Goal: Check status: Check status

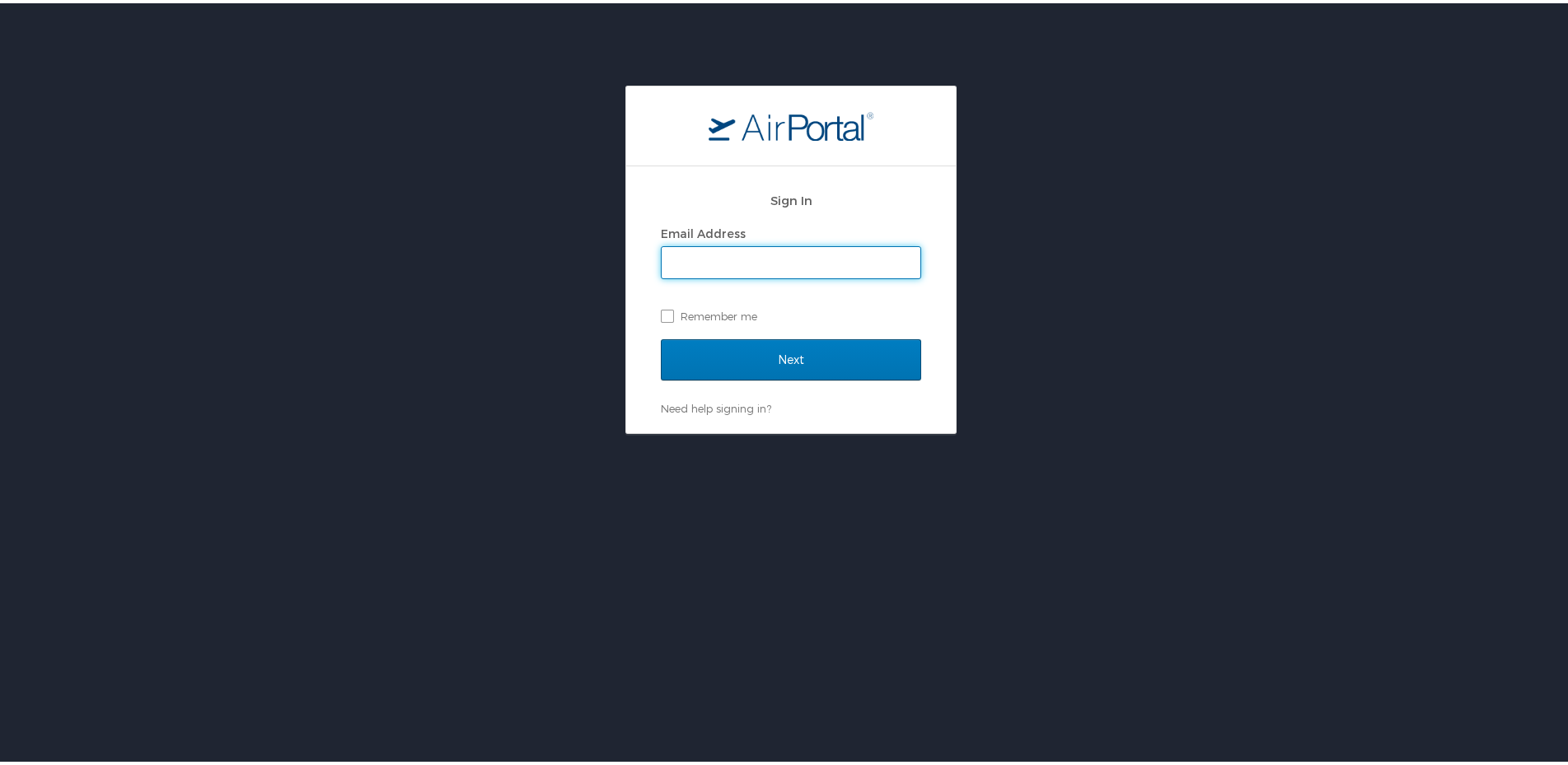
click at [686, 254] on input "Email Address" at bounding box center [791, 259] width 259 height 31
type input "frenchie.williams2@la.gov"
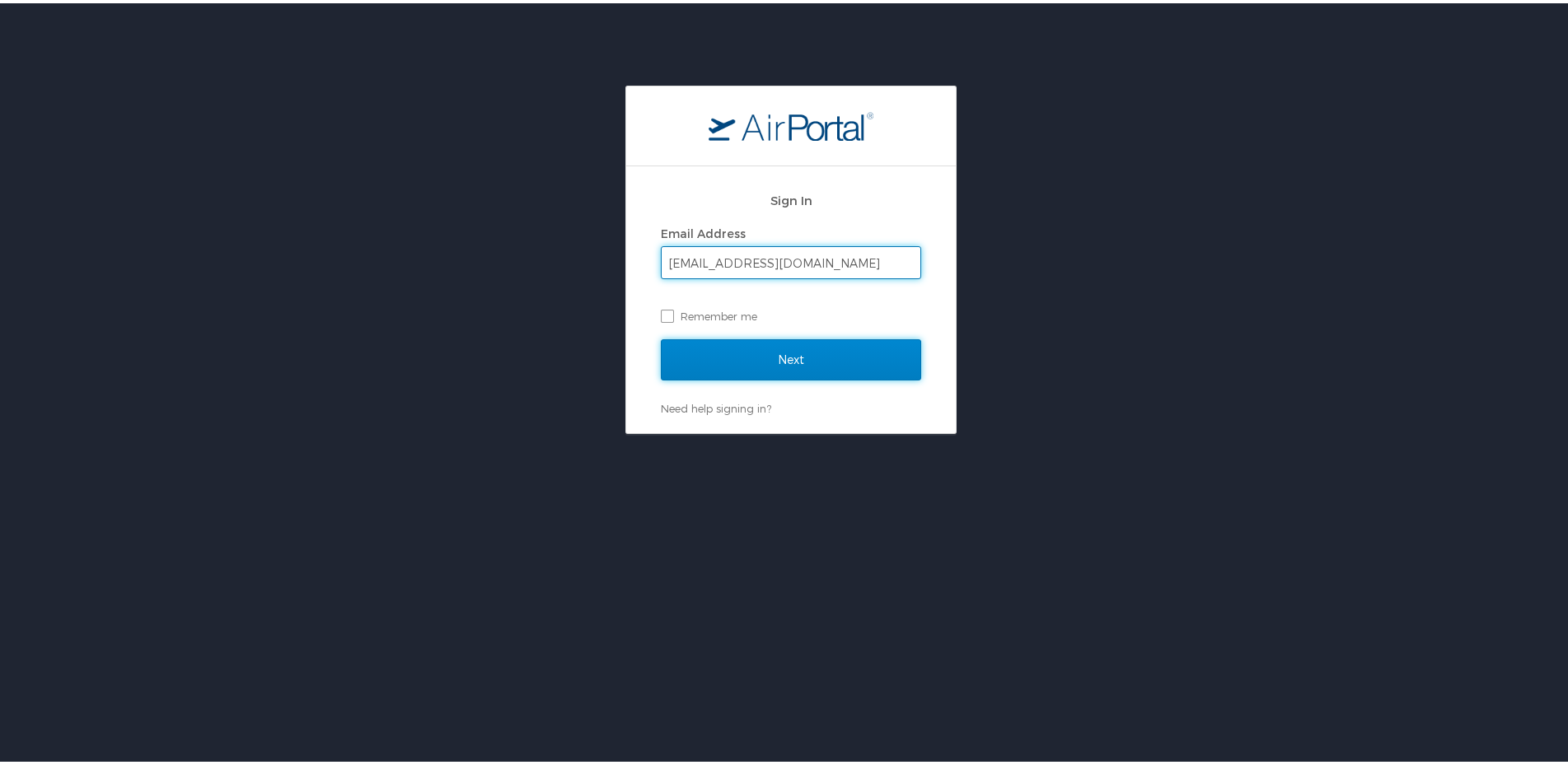
click at [725, 365] on input "Next" at bounding box center [791, 356] width 260 height 41
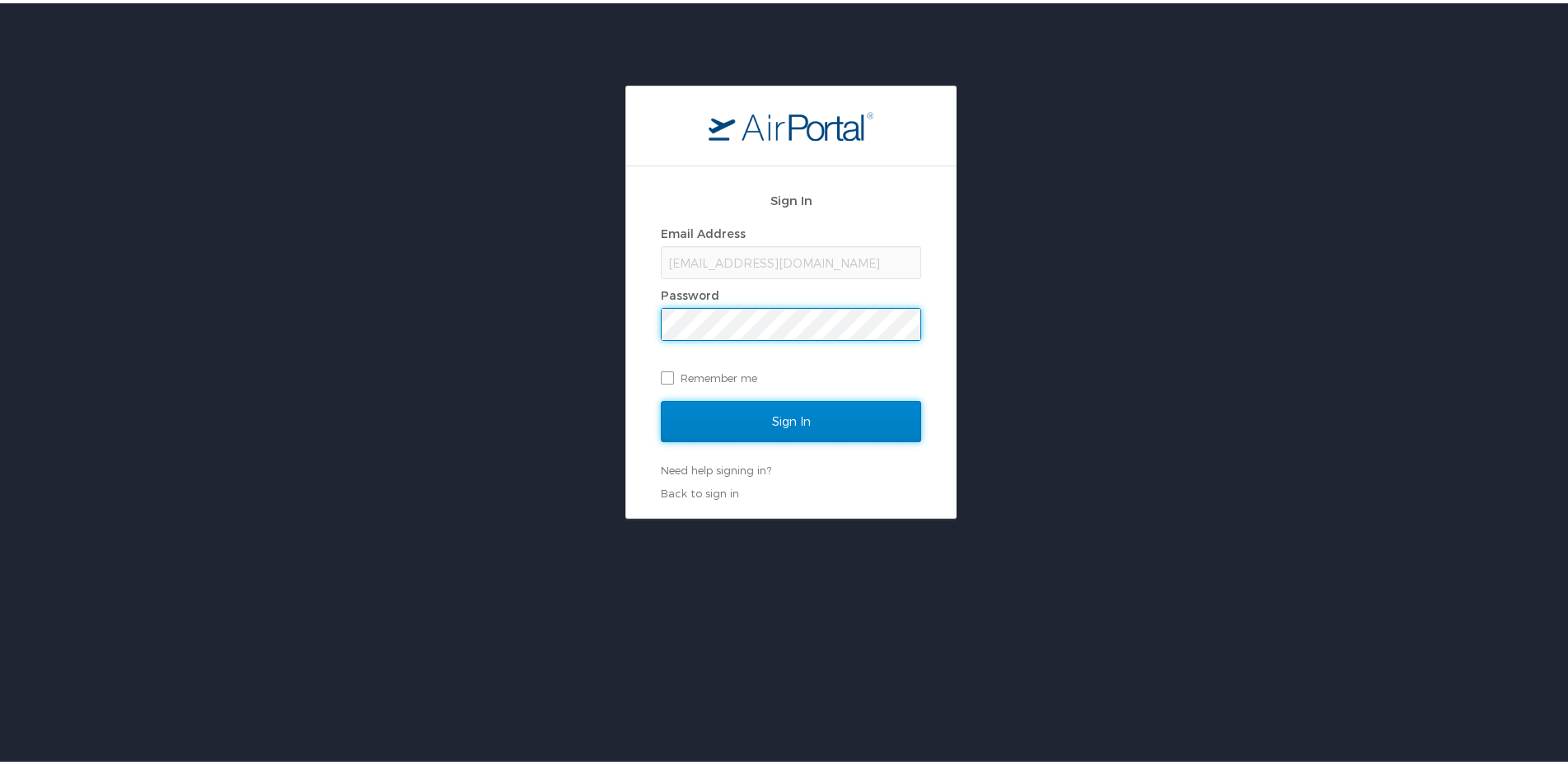
click at [831, 420] on input "Sign In" at bounding box center [791, 418] width 260 height 41
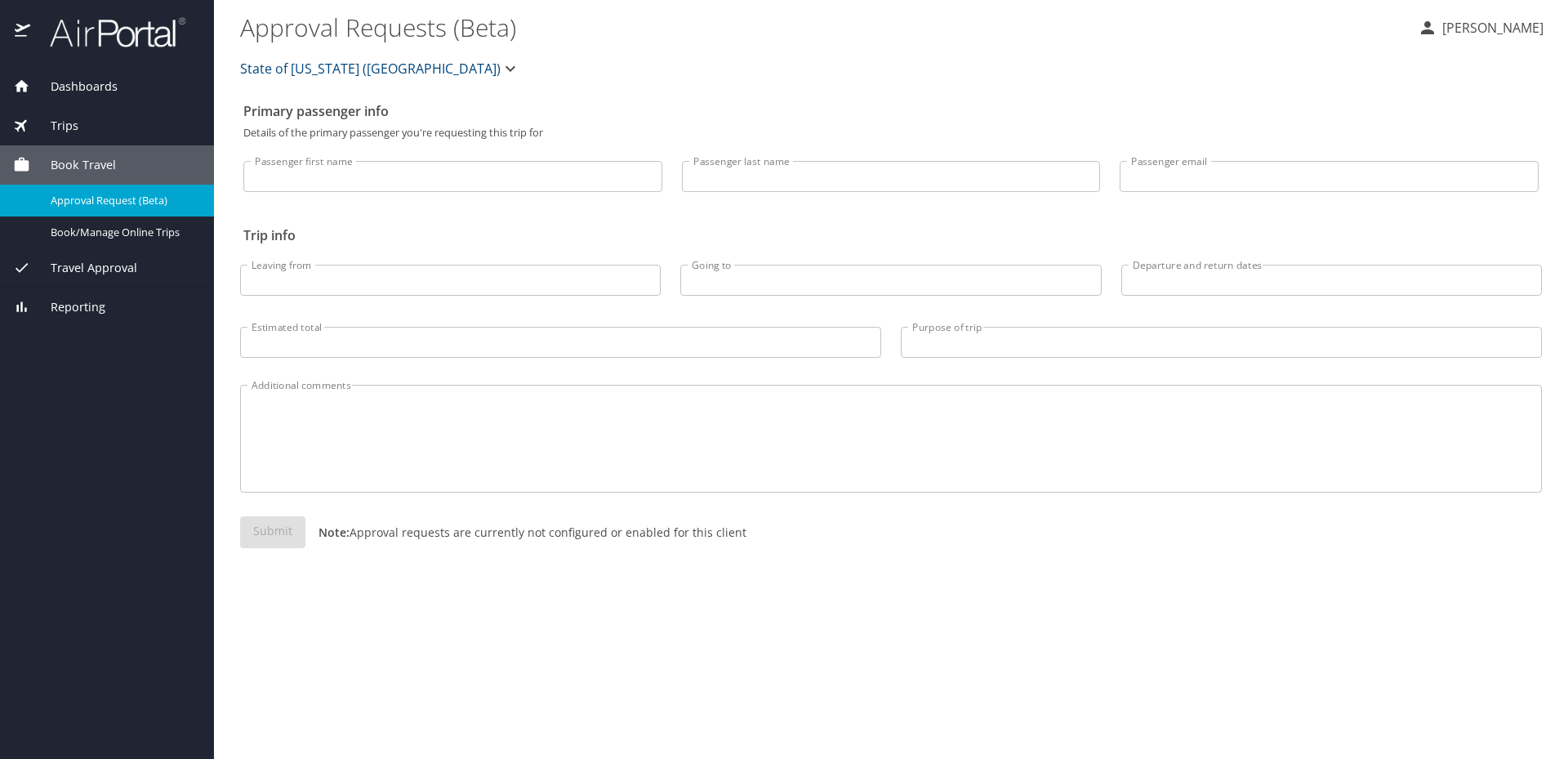
click at [122, 268] on span "Travel Approval" at bounding box center [84, 268] width 107 height 18
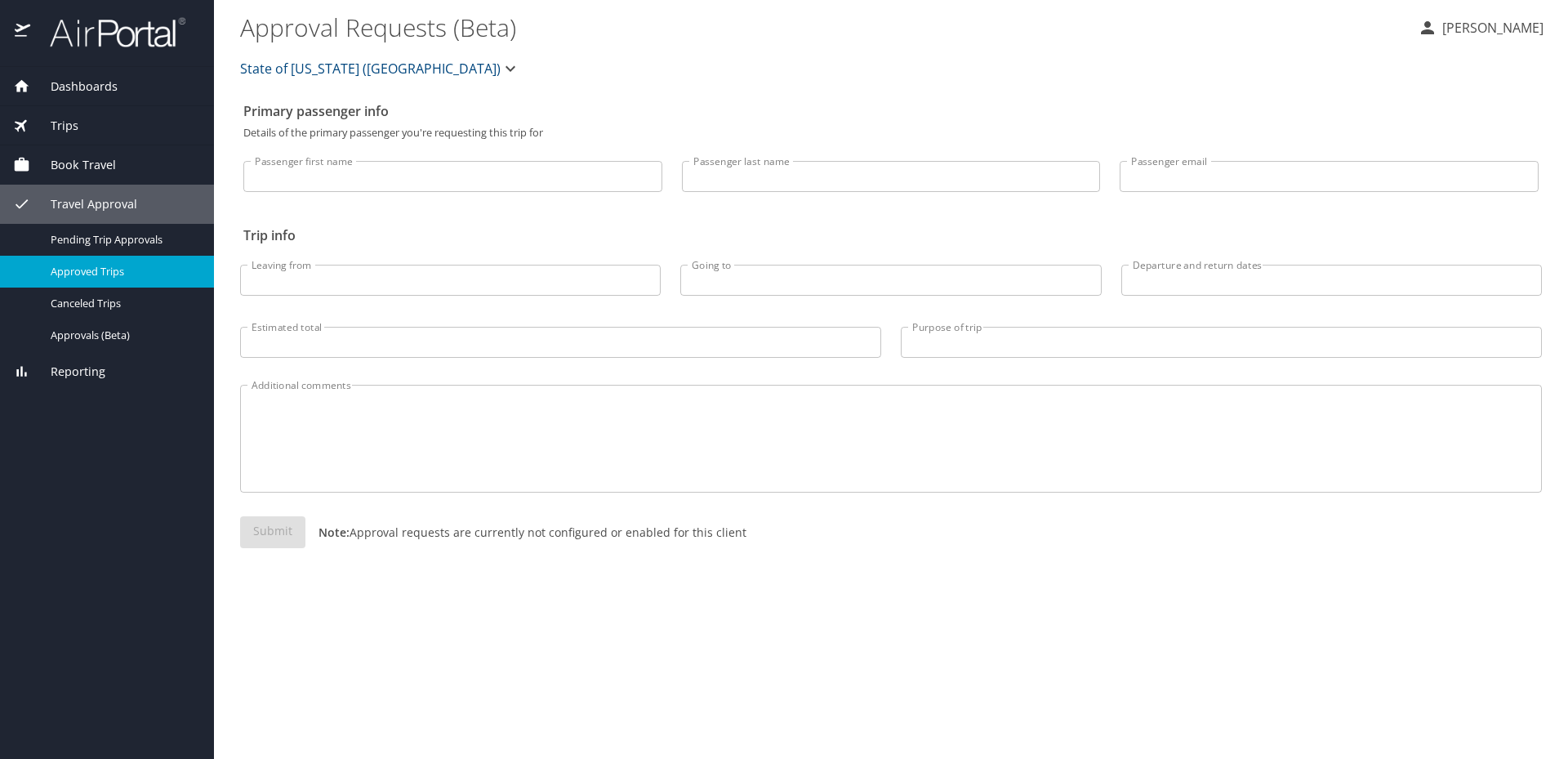
click at [139, 273] on span "Approved Trips" at bounding box center [122, 272] width 143 height 16
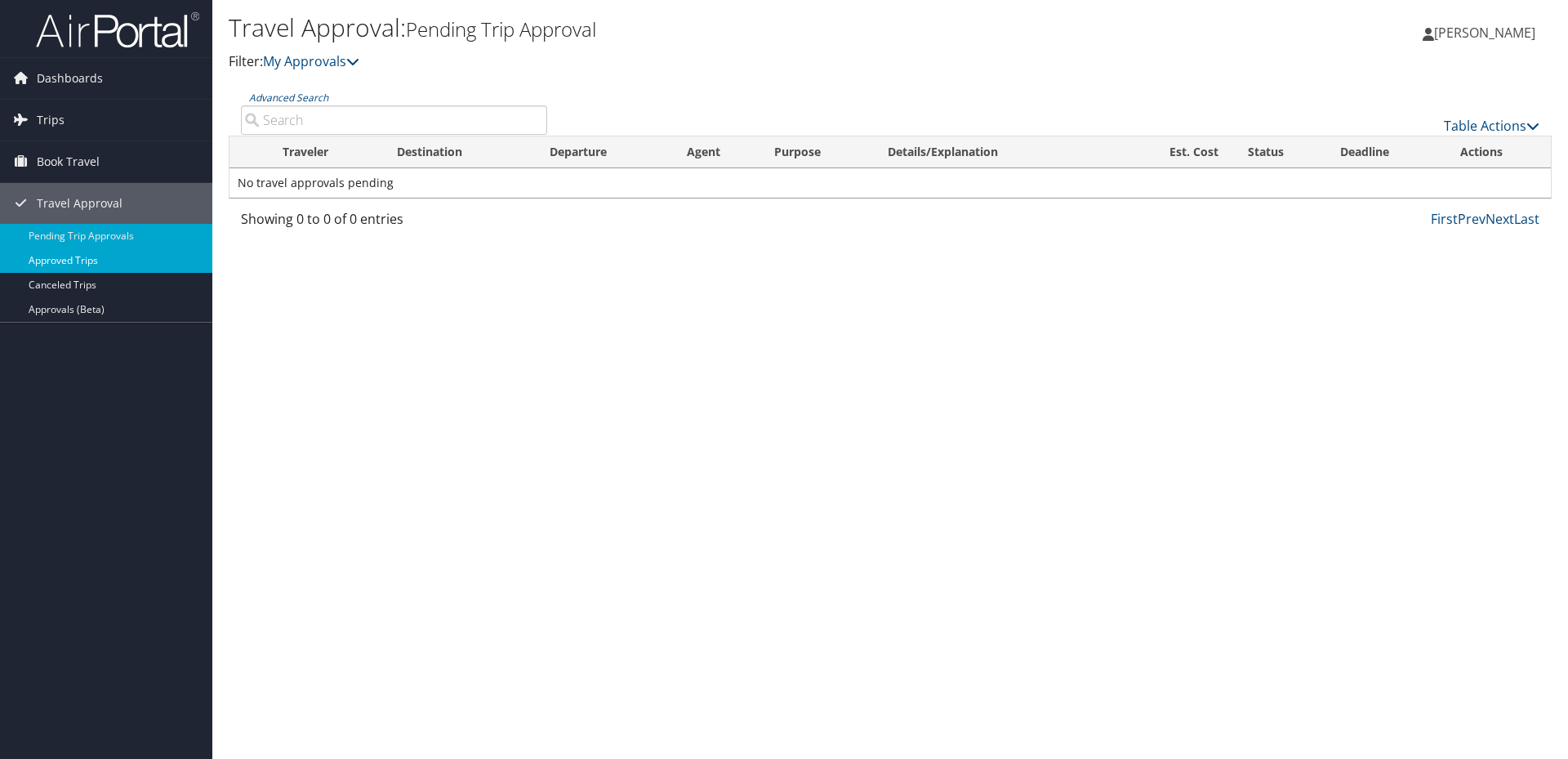
click at [92, 264] on link "Approved Trips" at bounding box center [106, 260] width 212 height 24
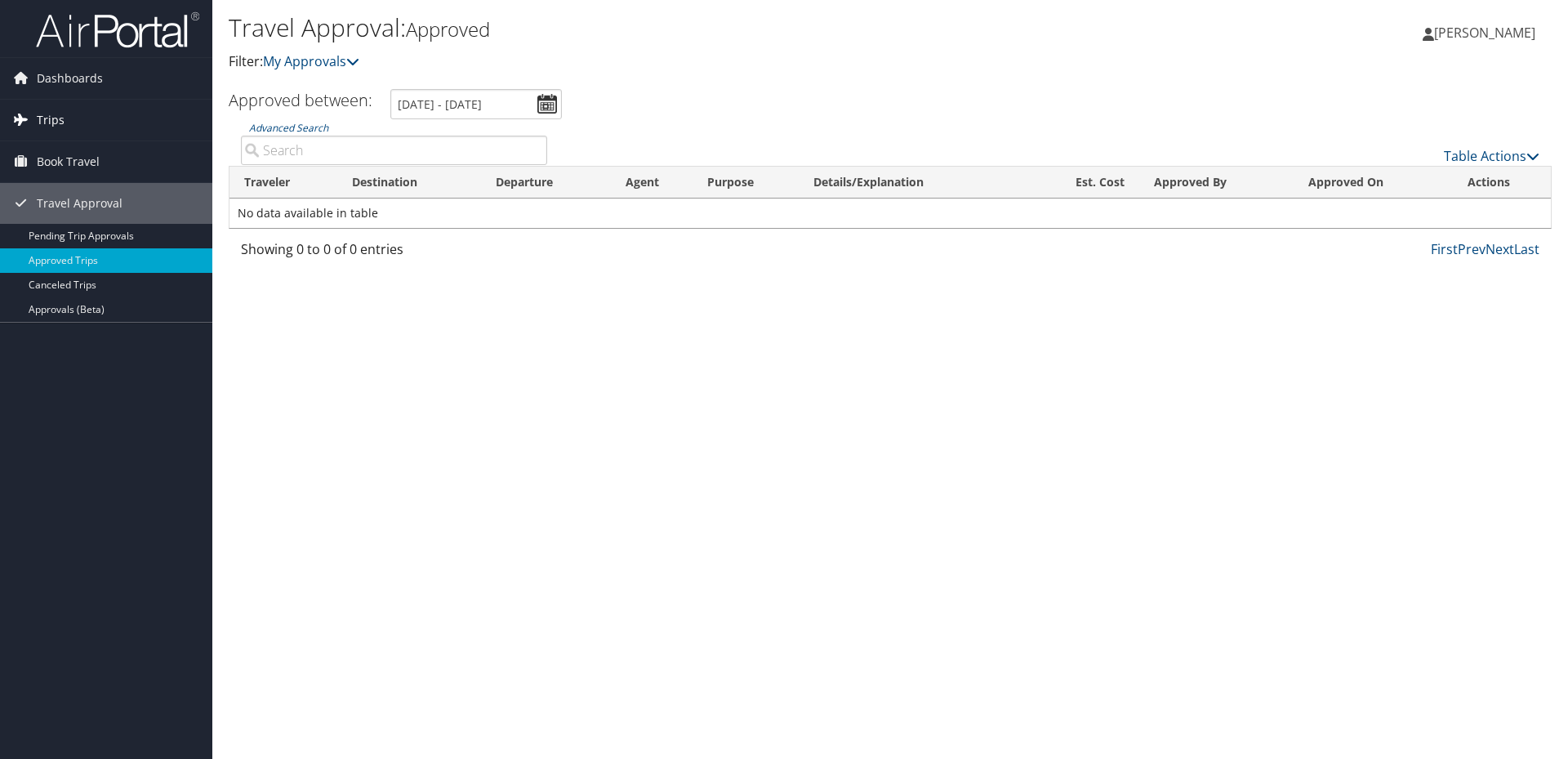
drag, startPoint x: 59, startPoint y: 116, endPoint x: 75, endPoint y: 119, distance: 16.3
click at [60, 116] on span "Trips" at bounding box center [50, 120] width 28 height 41
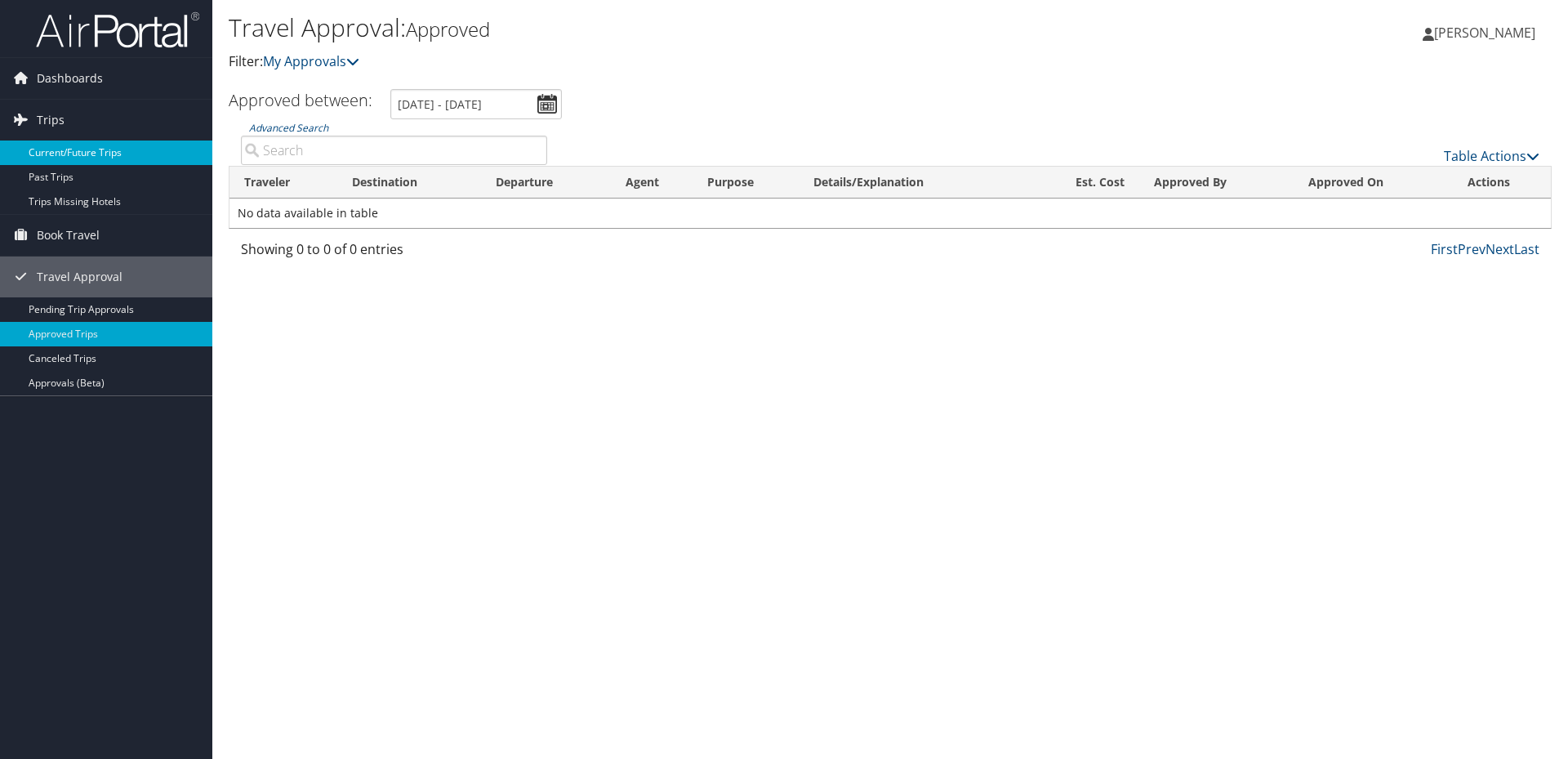
click at [88, 147] on link "Current/Future Trips" at bounding box center [106, 153] width 212 height 24
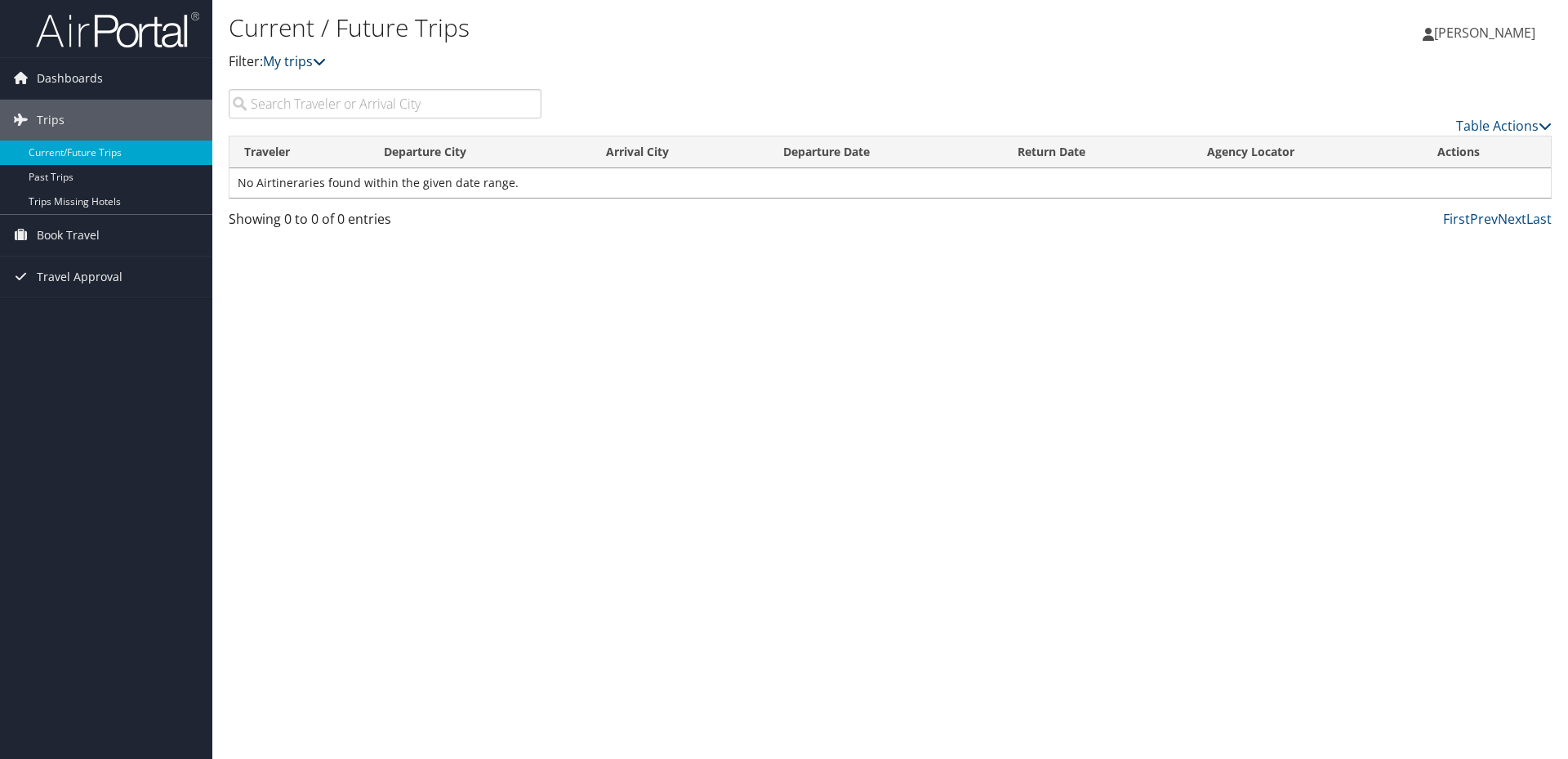
click at [326, 60] on icon at bounding box center [319, 61] width 13 height 13
click at [59, 175] on link "Past Trips" at bounding box center [106, 177] width 212 height 24
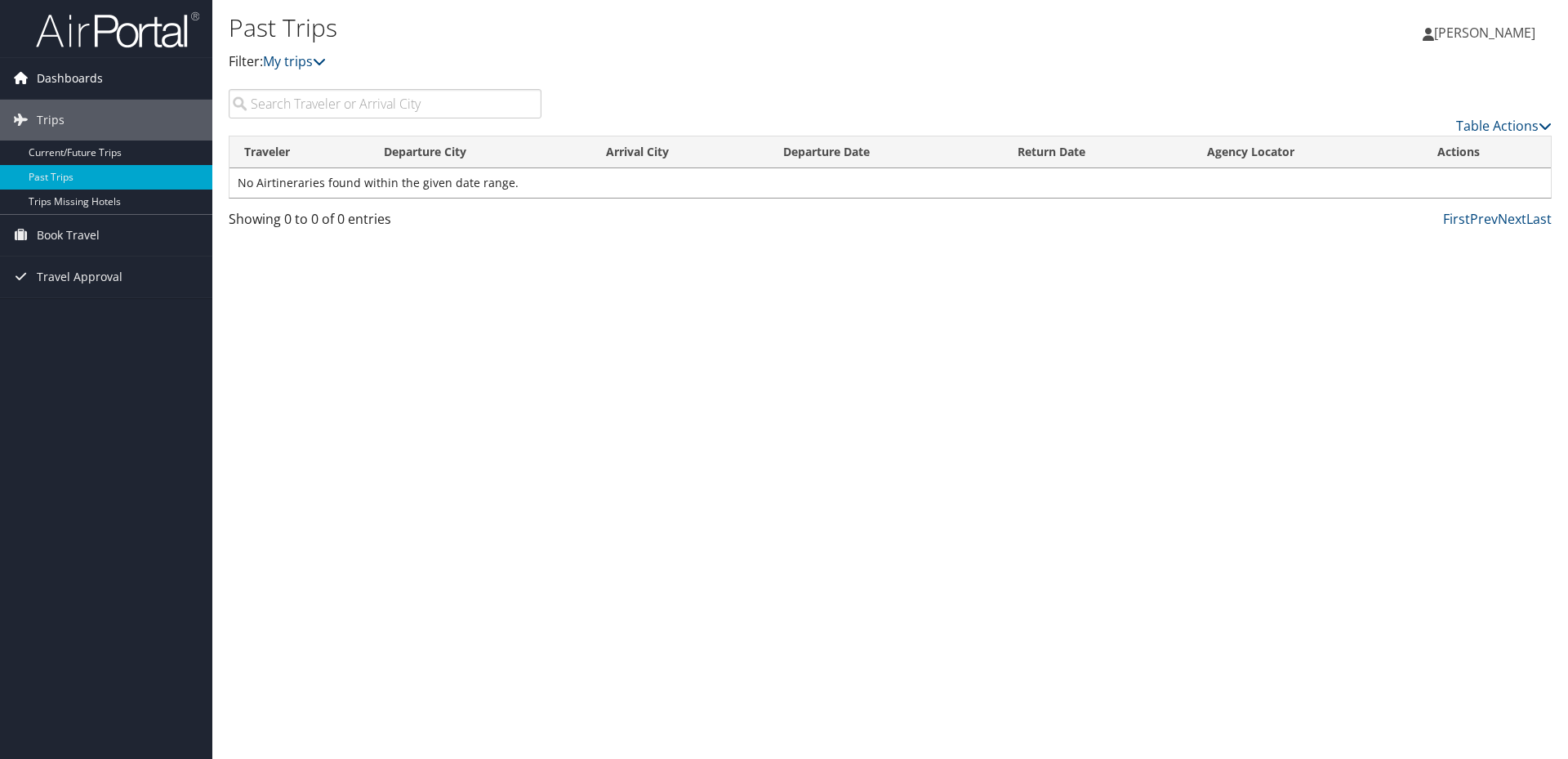
click at [75, 73] on span "Dashboards" at bounding box center [70, 78] width 66 height 41
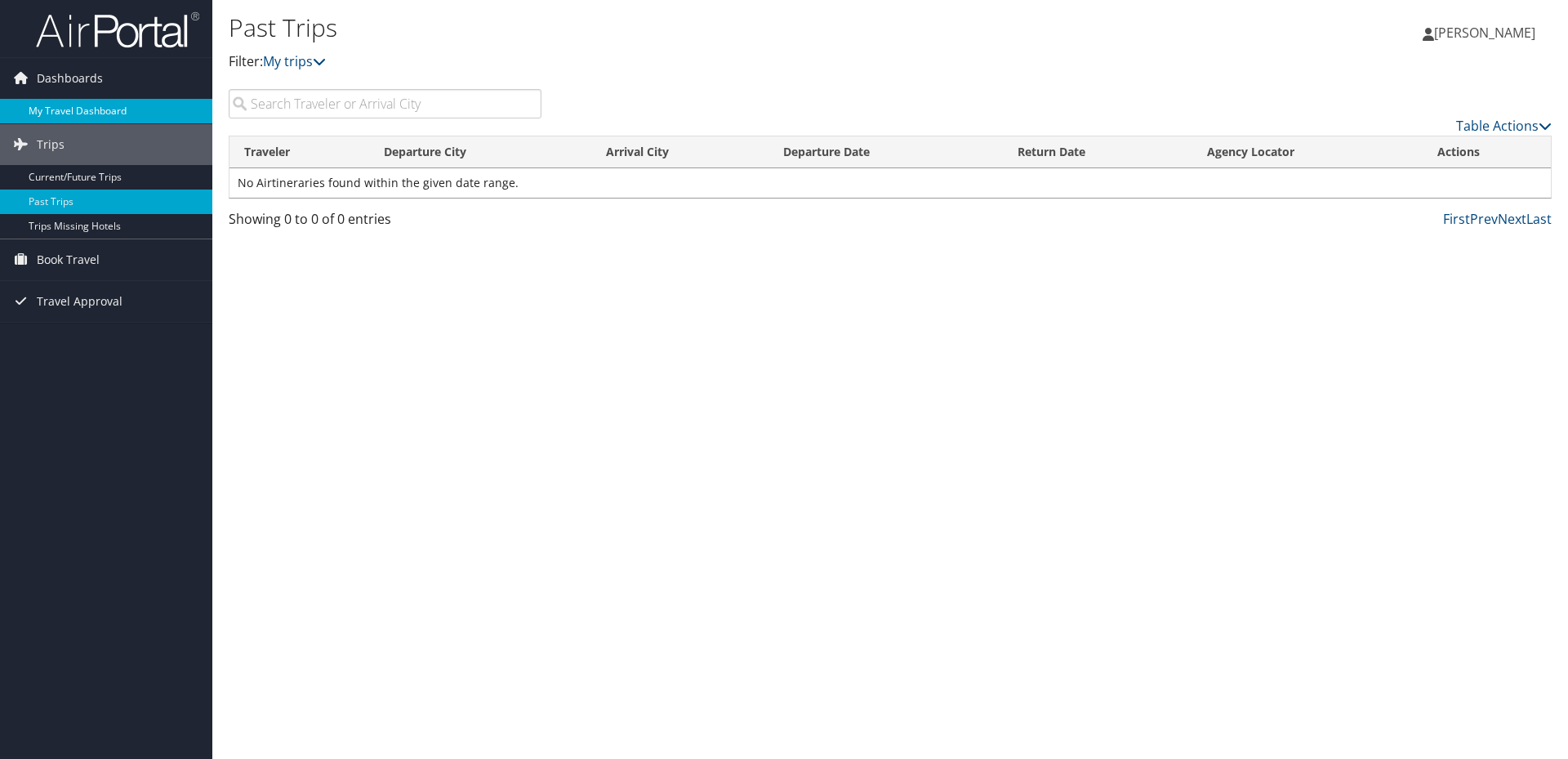
click at [112, 110] on link "My Travel Dashboard" at bounding box center [106, 111] width 212 height 24
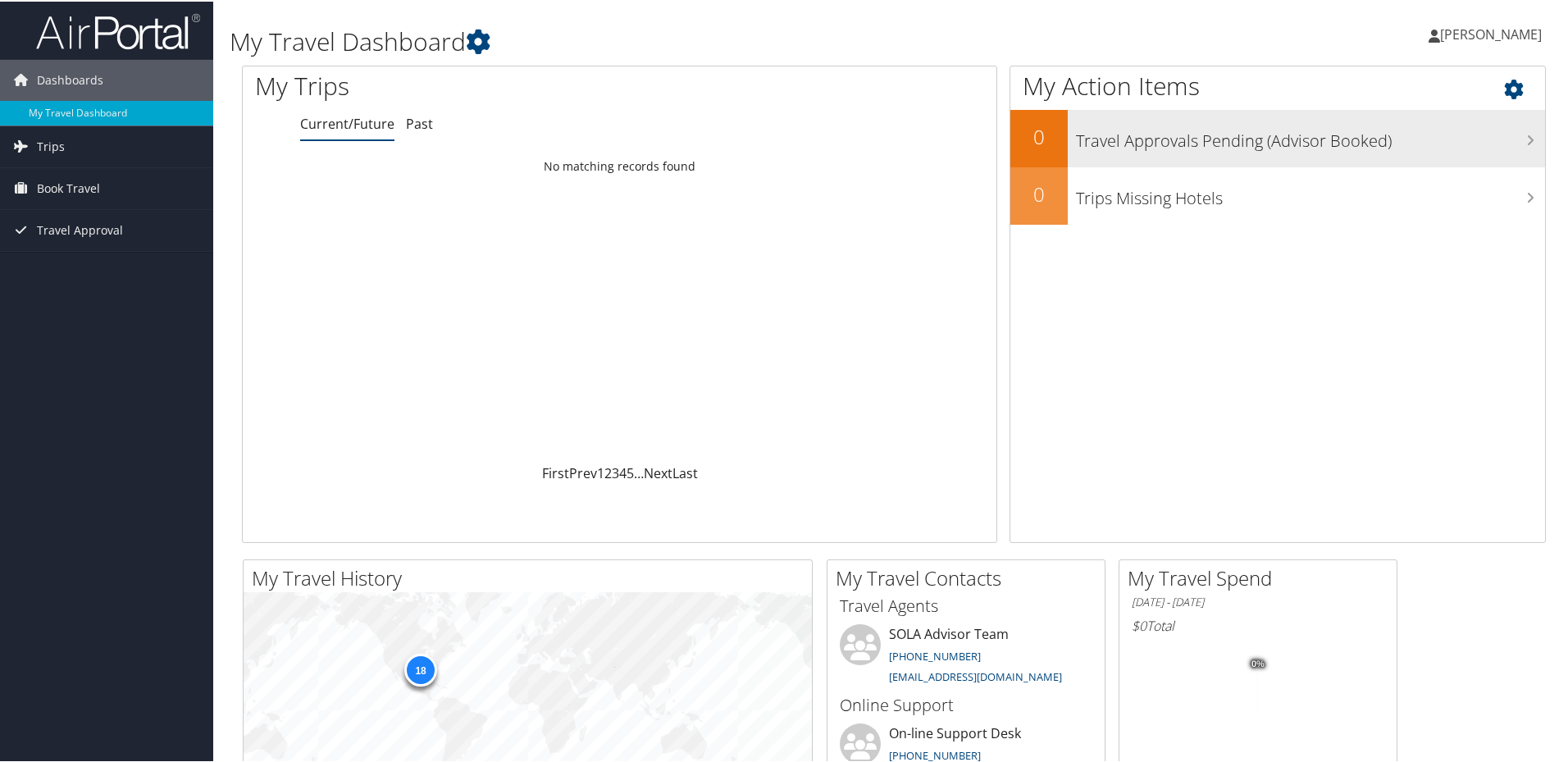
click at [1517, 141] on h3 "Travel Approvals Pending (Advisor Booked)" at bounding box center [1310, 135] width 469 height 31
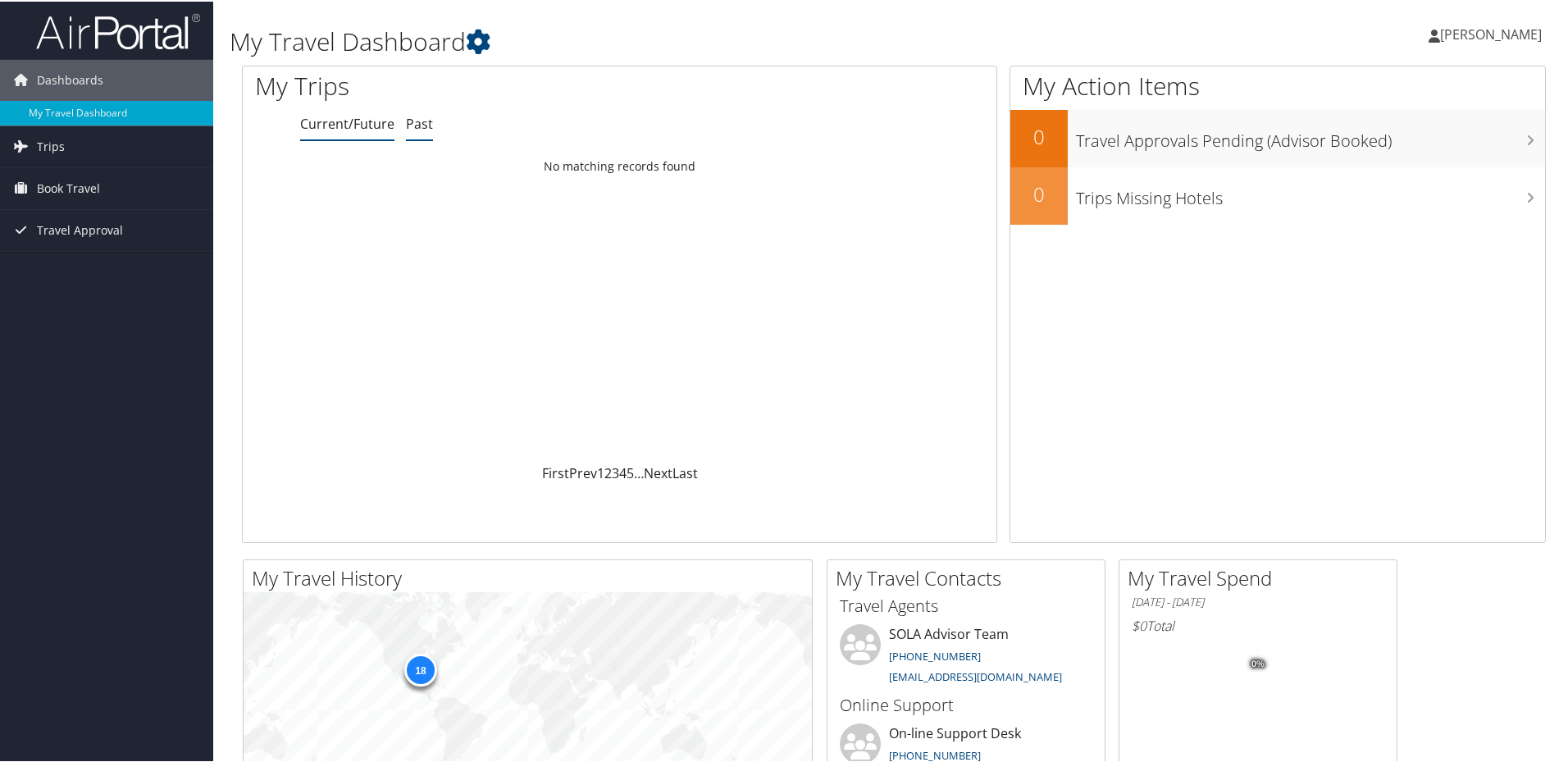
click at [421, 124] on link "Past" at bounding box center [419, 121] width 27 height 18
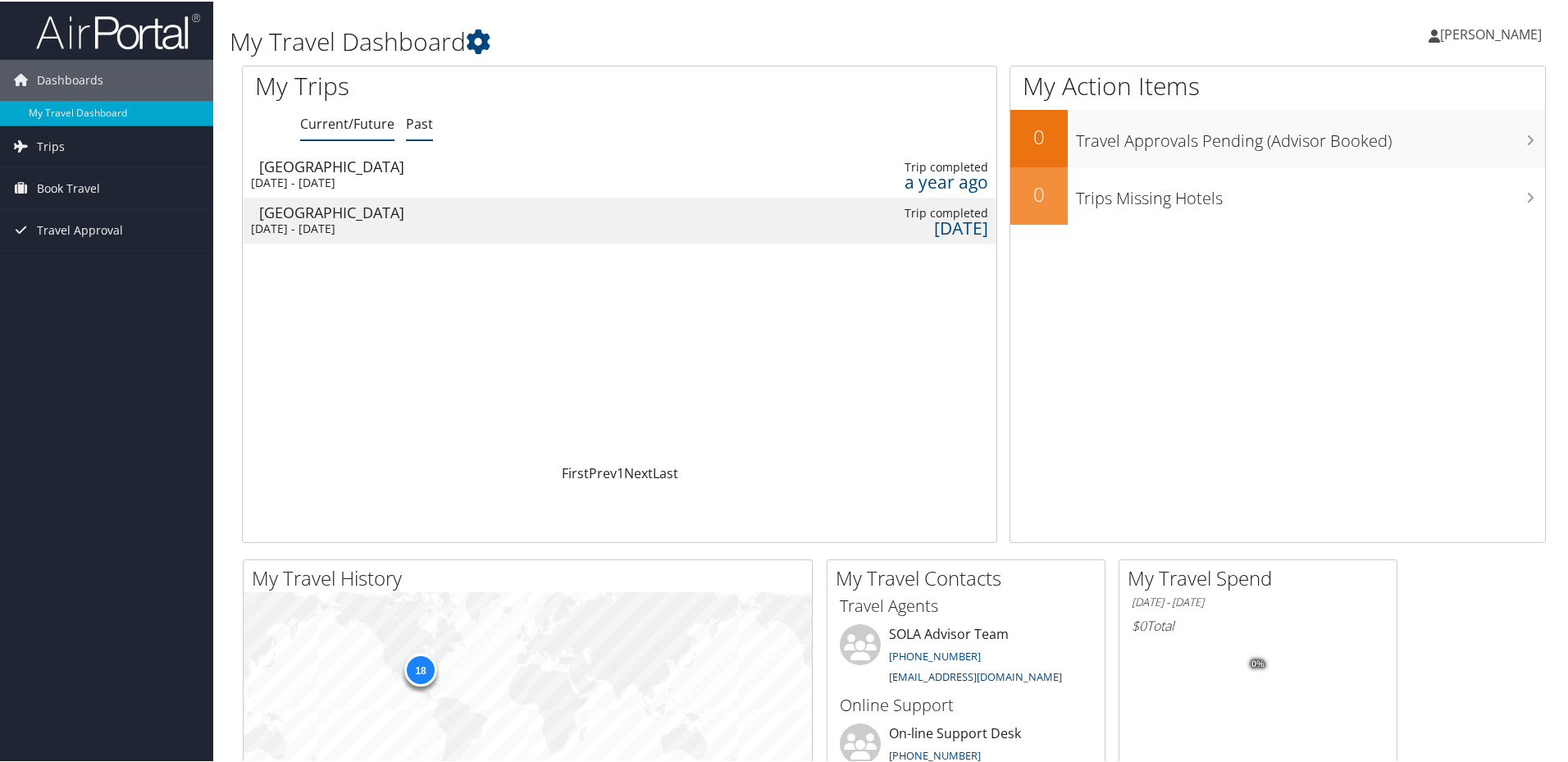
click at [339, 122] on link "Current/Future" at bounding box center [347, 121] width 94 height 18
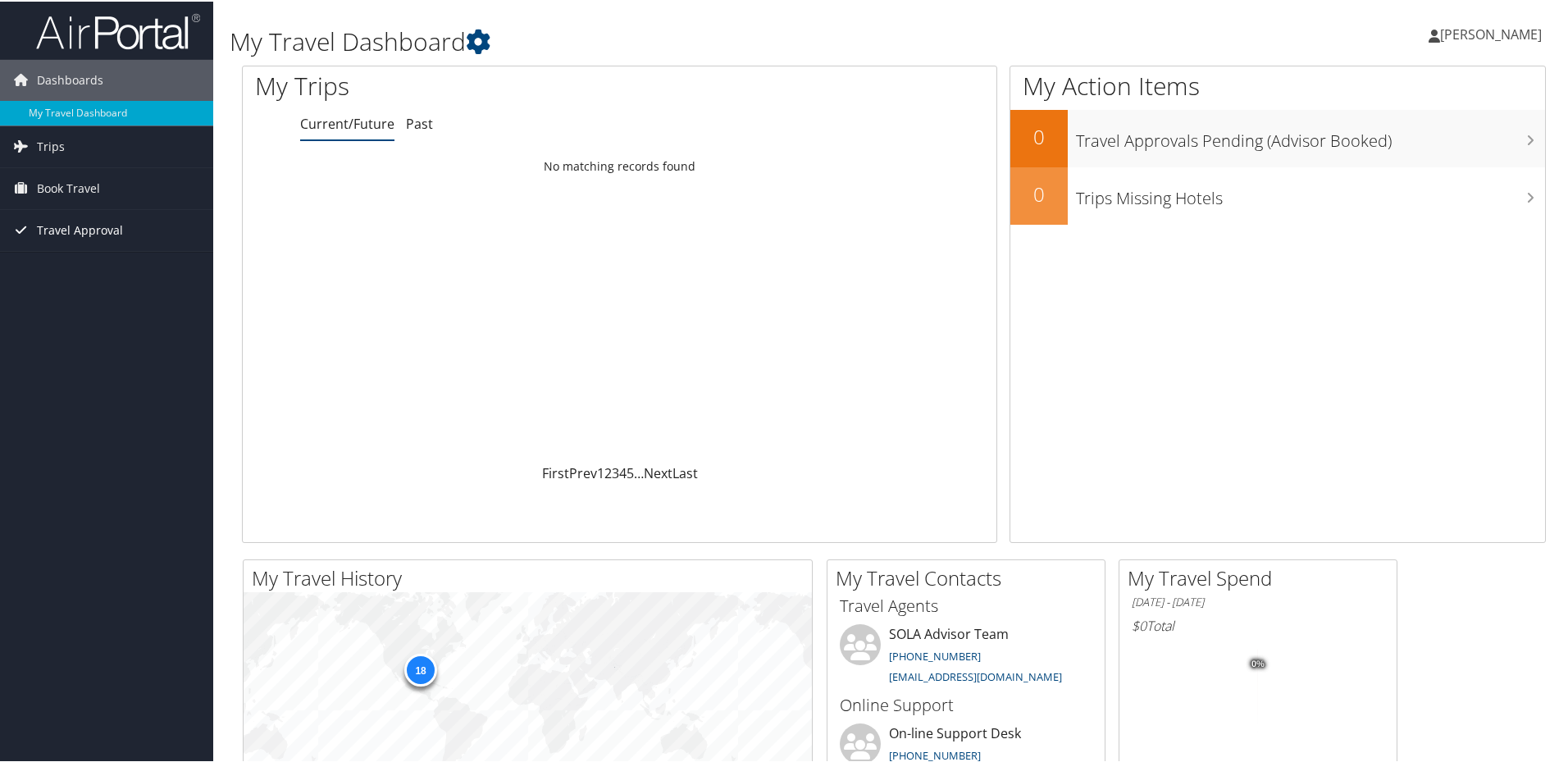
click at [106, 232] on span "Travel Approval" at bounding box center [80, 228] width 86 height 41
click at [54, 338] on link "Approvals (Beta)" at bounding box center [106, 335] width 213 height 24
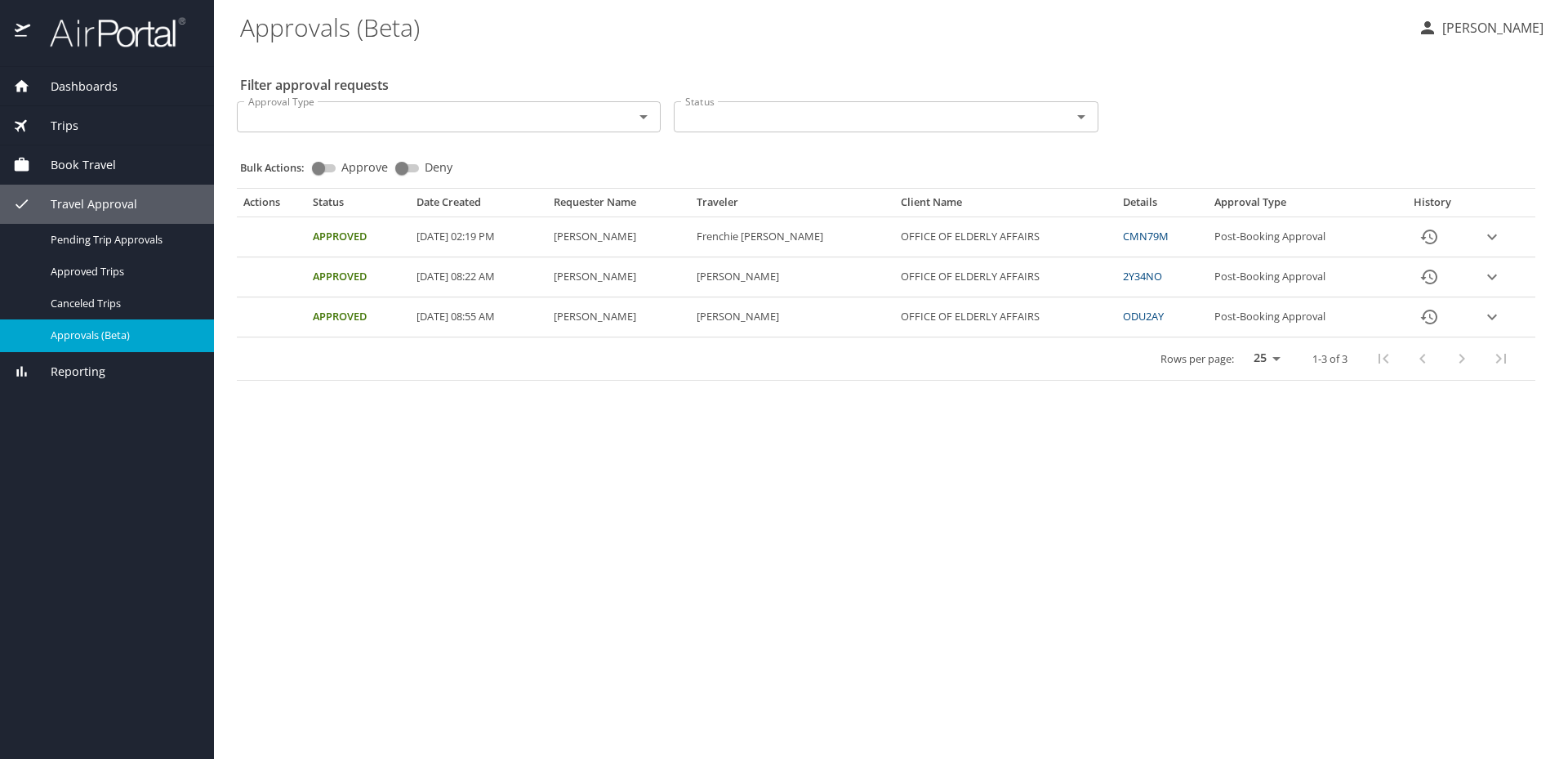
click at [1496, 242] on icon "expand row" at bounding box center [1492, 237] width 19 height 19
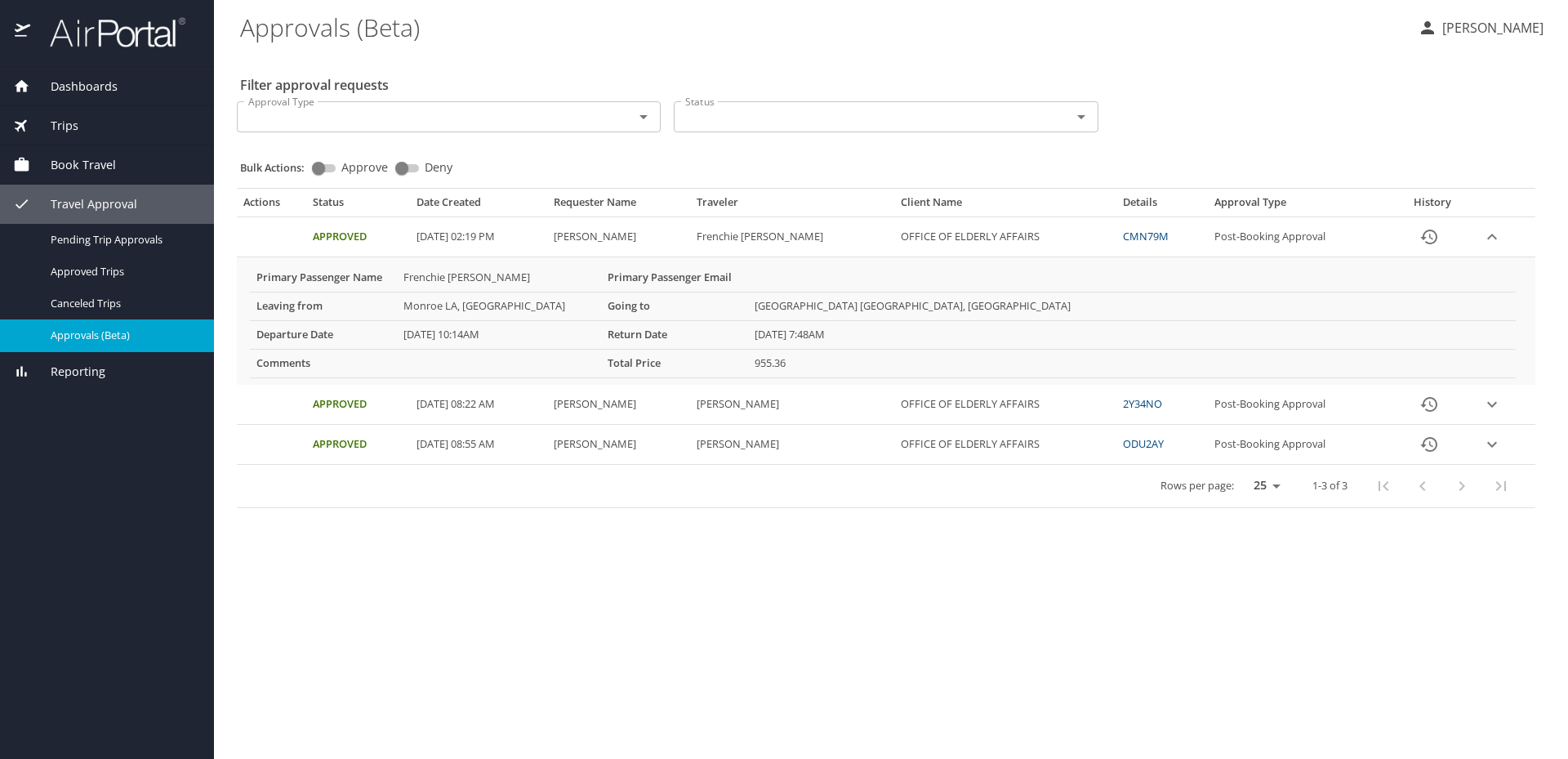
click at [1430, 236] on icon "History" at bounding box center [1429, 237] width 19 height 19
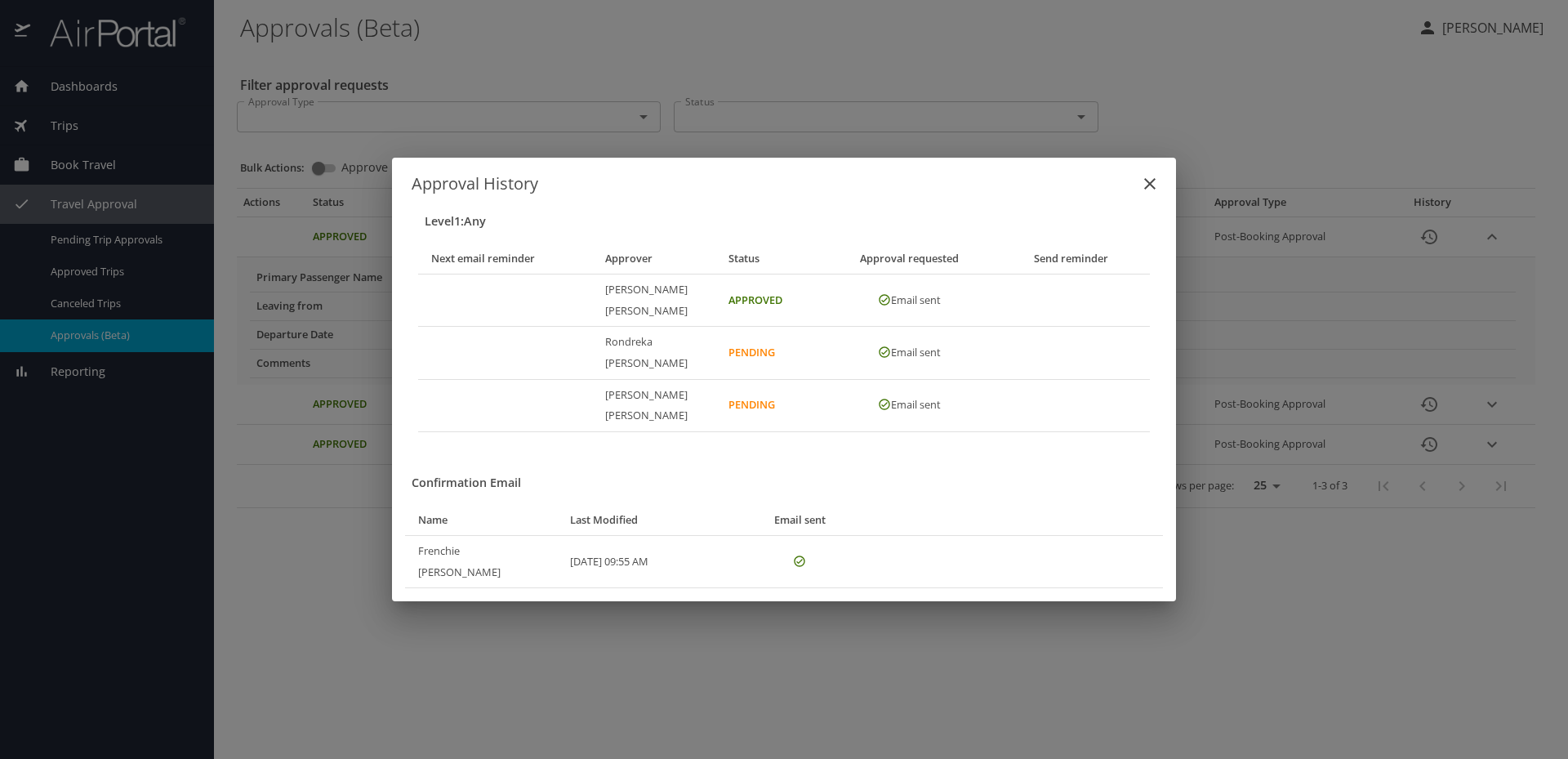
click at [1153, 194] on icon "close" at bounding box center [1150, 183] width 19 height 19
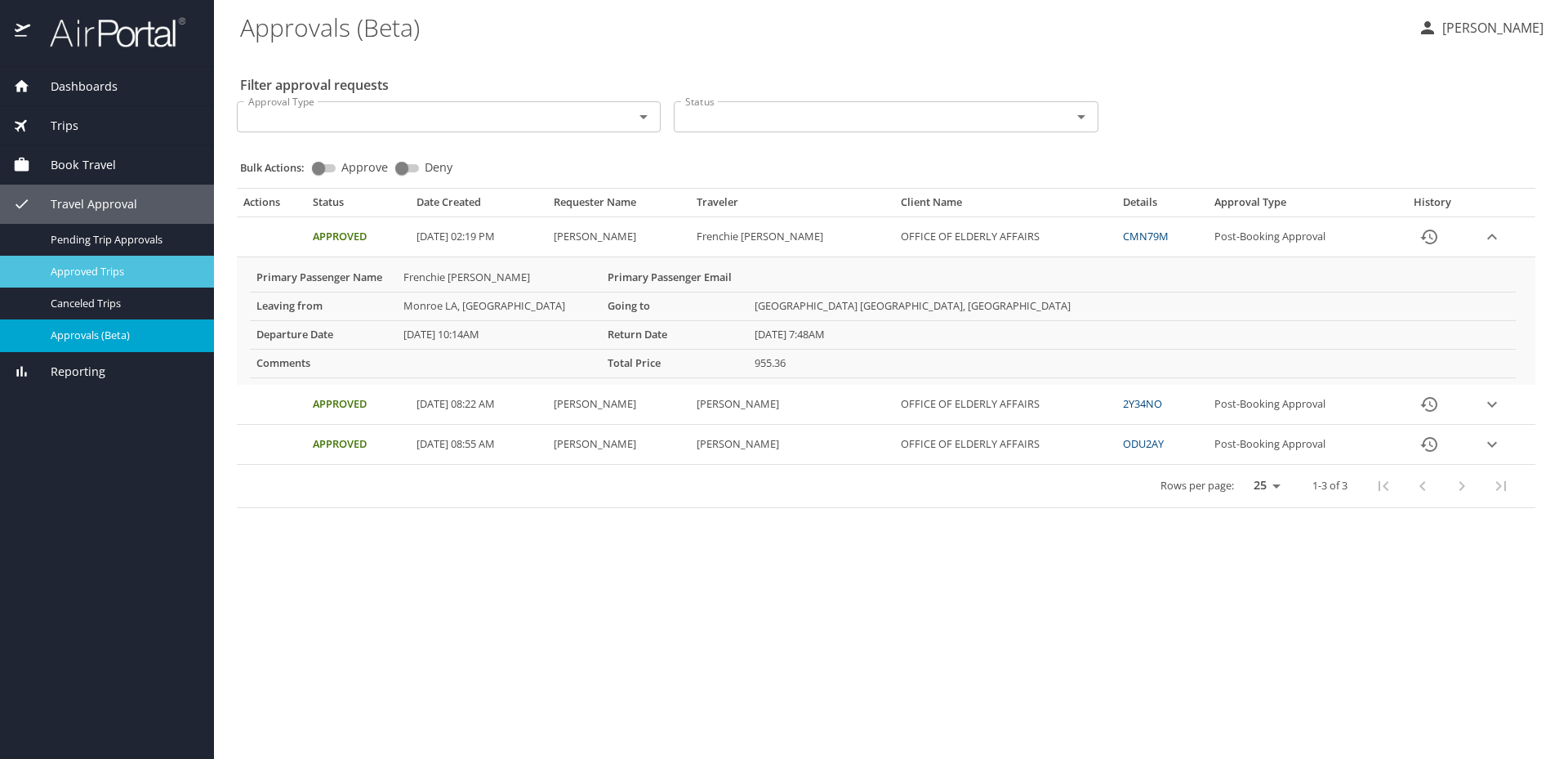
click at [118, 271] on span "Approved Trips" at bounding box center [122, 272] width 143 height 16
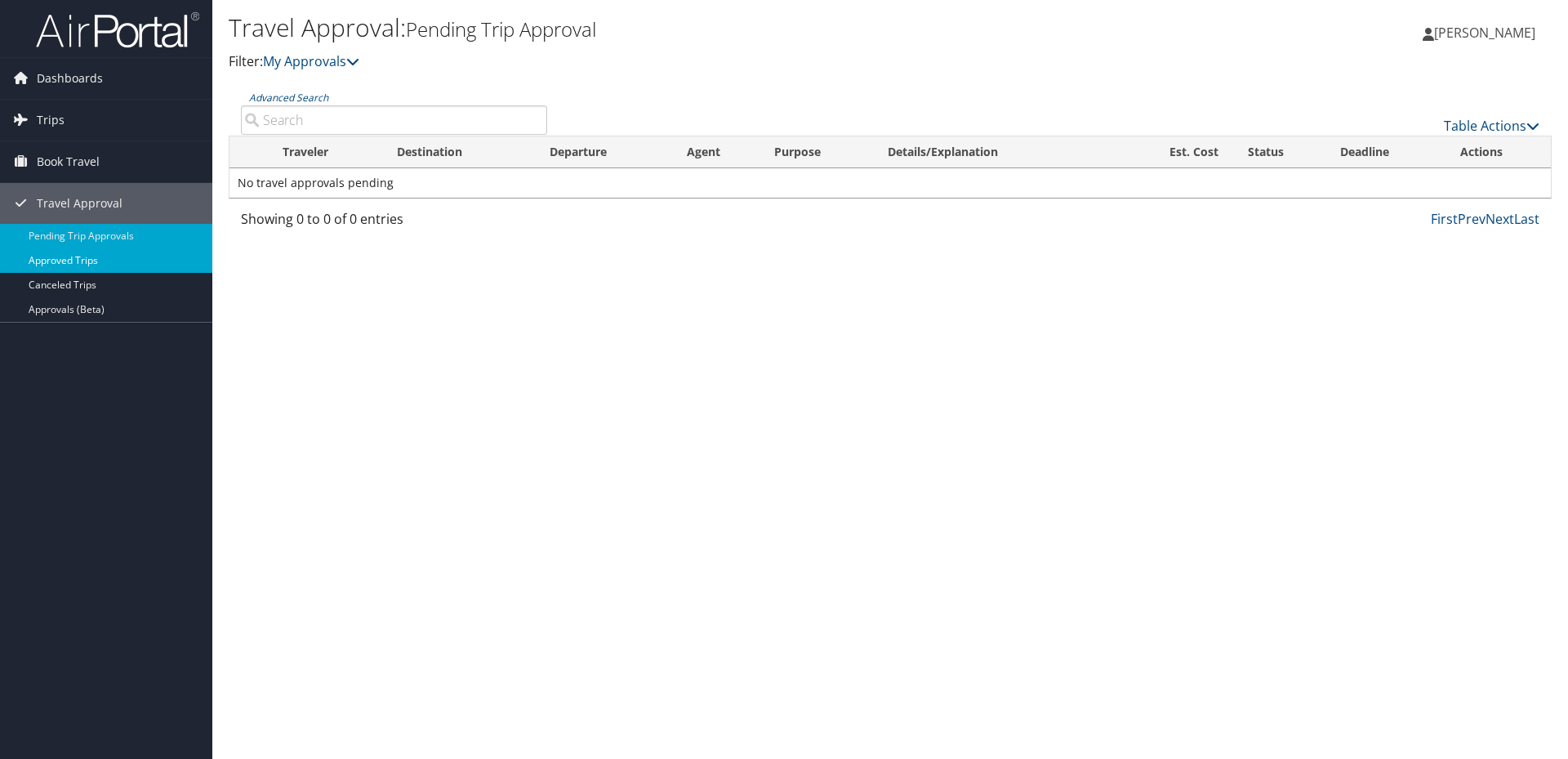
click at [99, 267] on link "Approved Trips" at bounding box center [106, 260] width 212 height 24
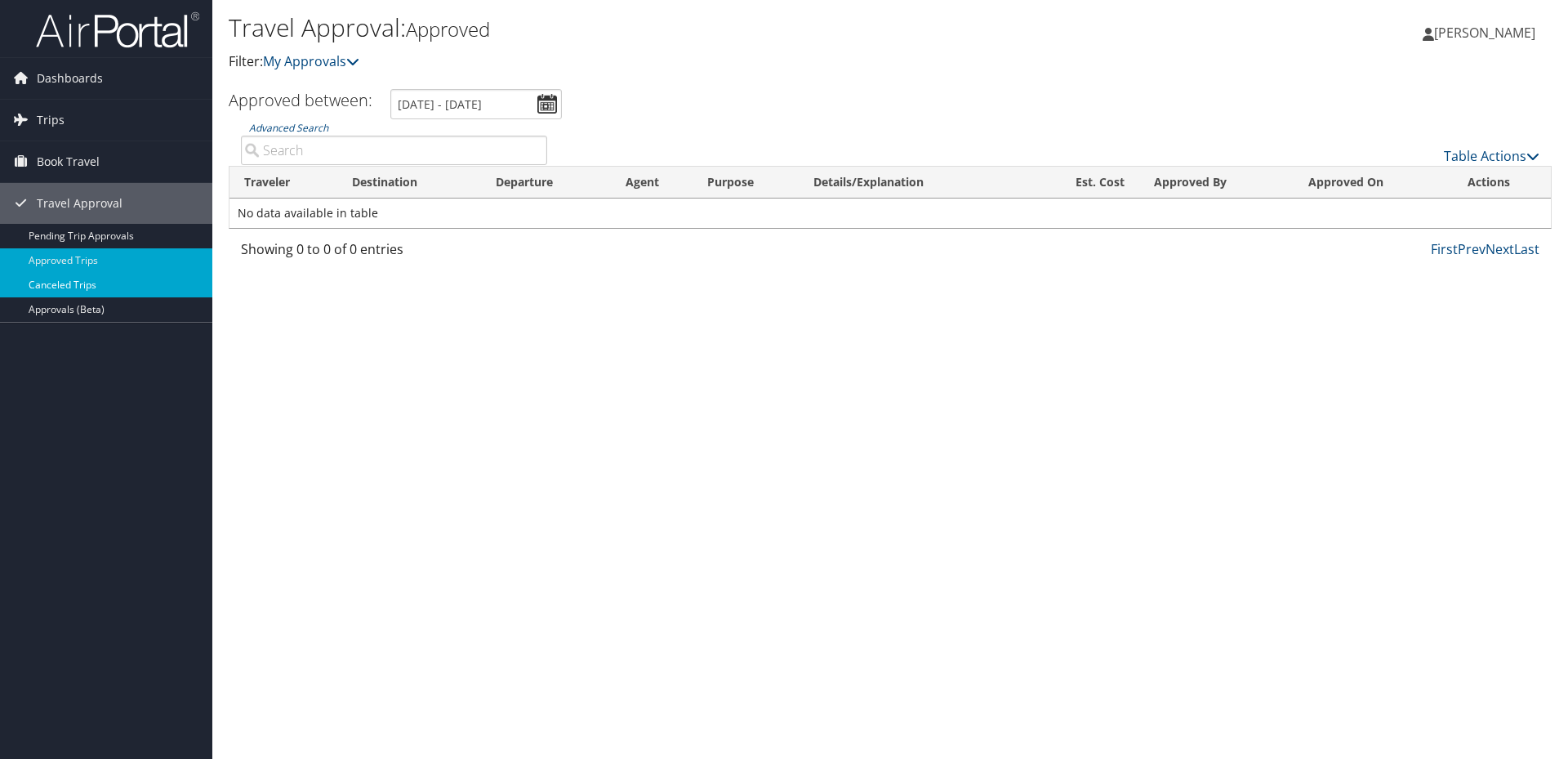
click at [60, 285] on link "Canceled Trips" at bounding box center [106, 284] width 212 height 24
click at [106, 259] on link "Approved Trips" at bounding box center [106, 260] width 212 height 24
click at [544, 106] on input "[DATE] - [DATE]" at bounding box center [476, 104] width 172 height 30
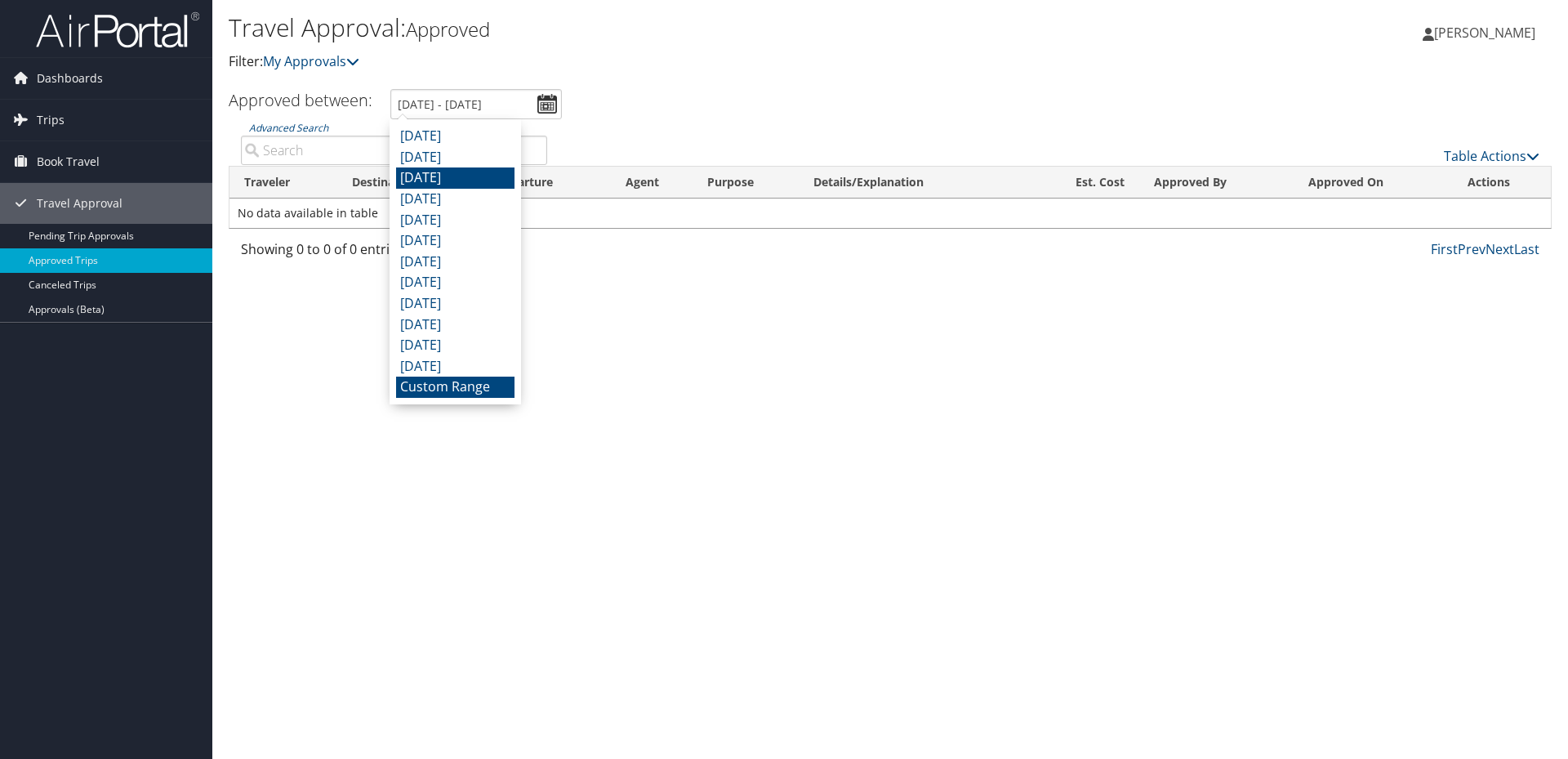
click at [475, 179] on li "[DATE]" at bounding box center [454, 178] width 118 height 21
type input "6/1/2025 - 6/30/2025"
